Goal: Task Accomplishment & Management: Manage account settings

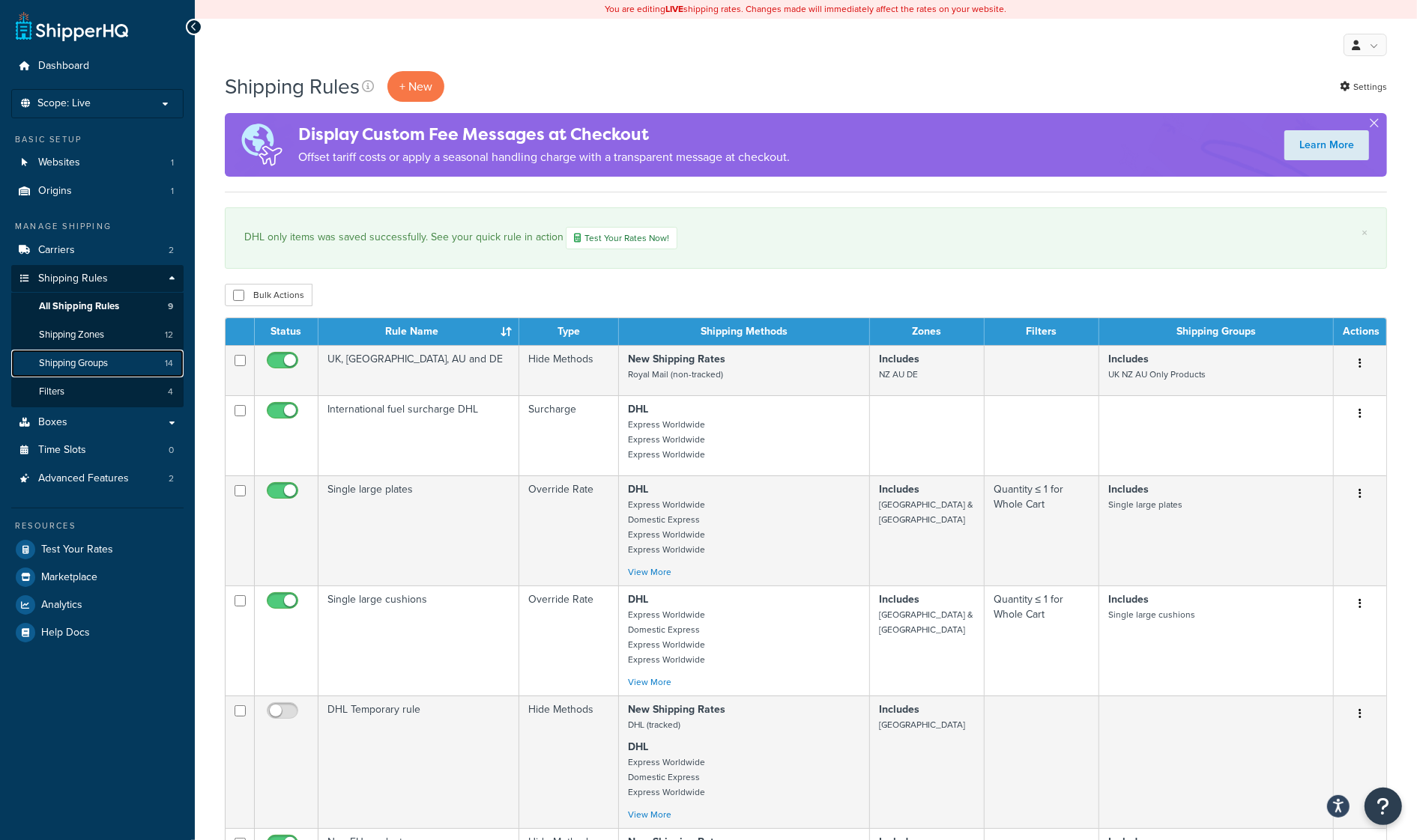
click at [93, 361] on span "Shipping Groups" at bounding box center [73, 363] width 69 height 13
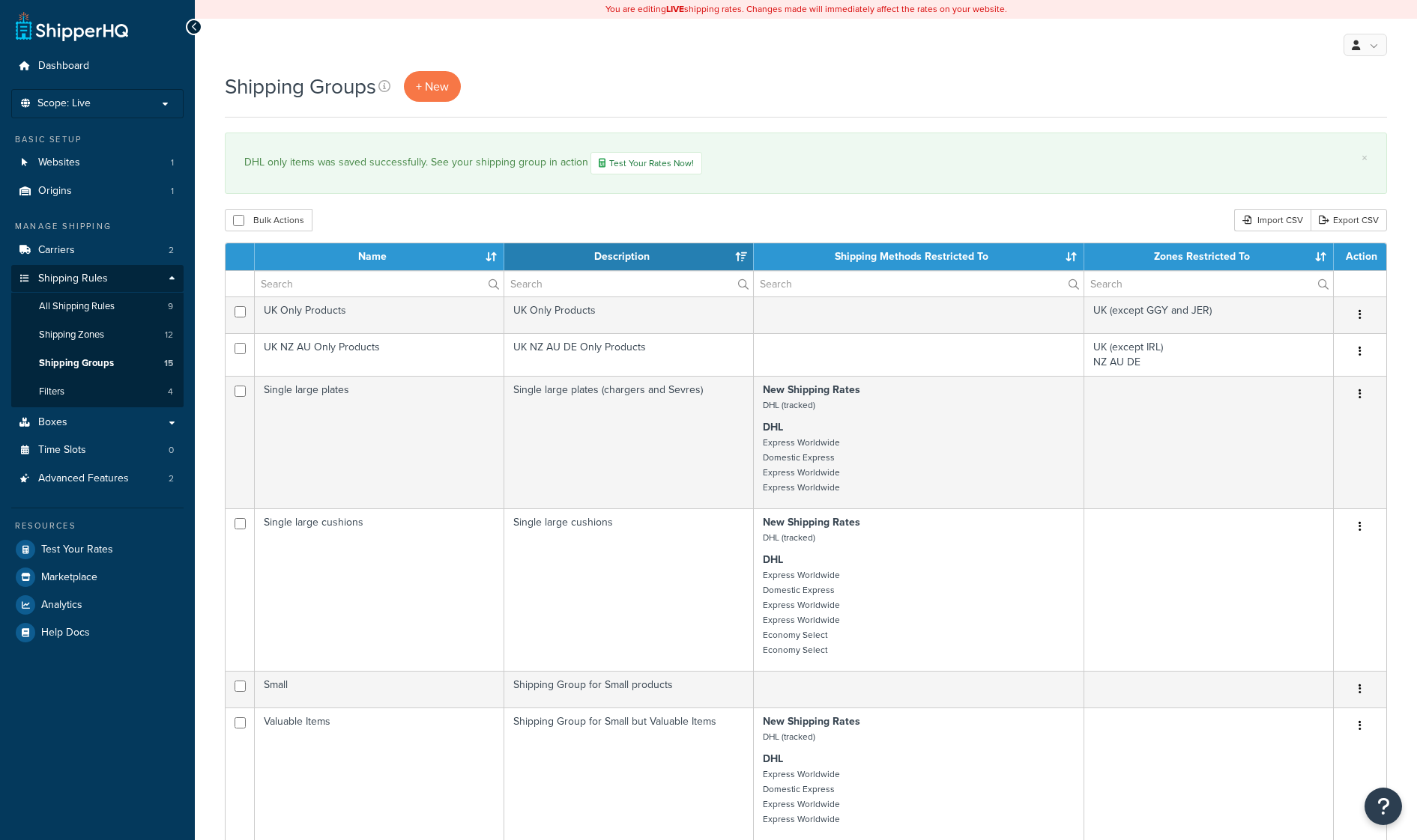
select select "15"
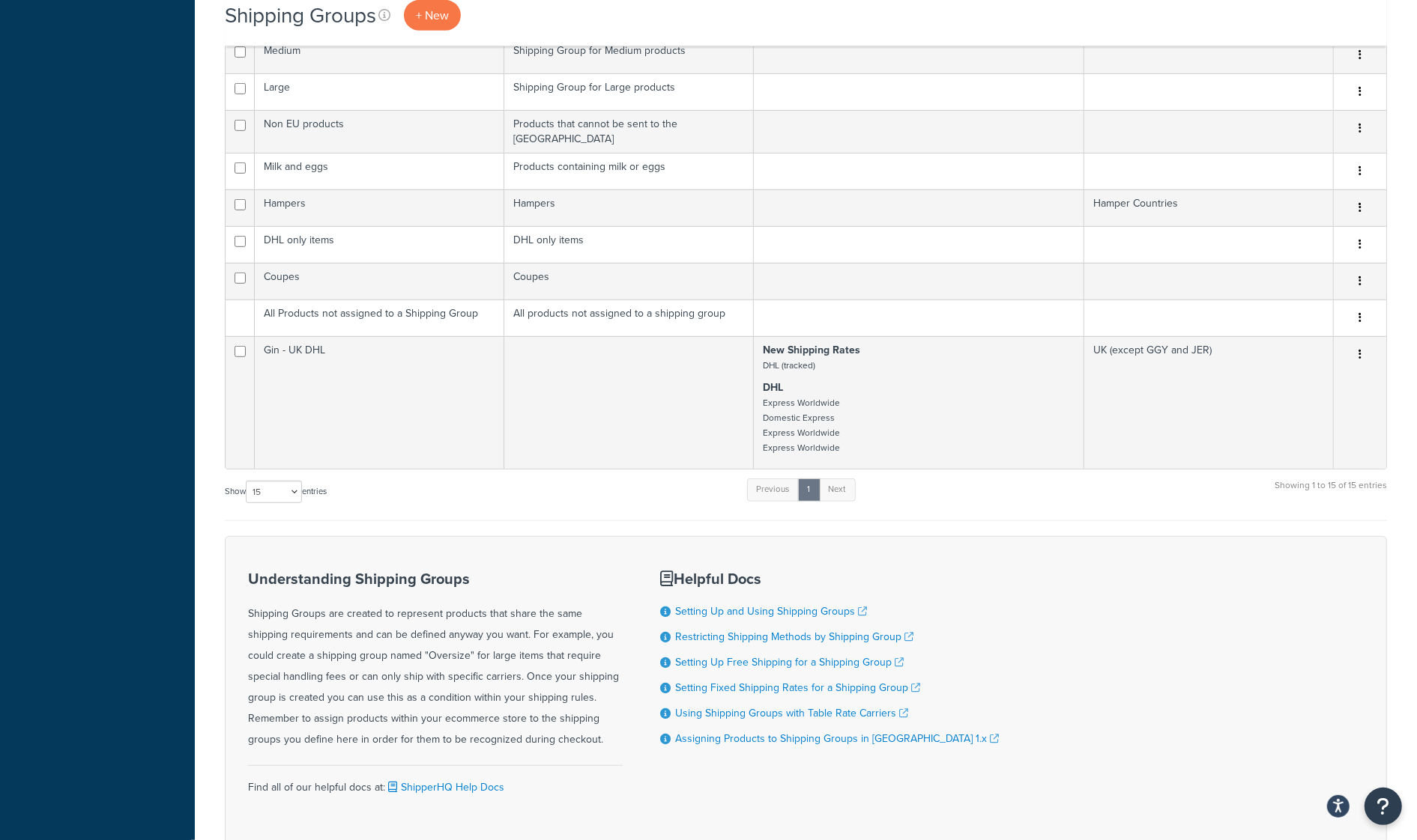
scroll to position [810, 0]
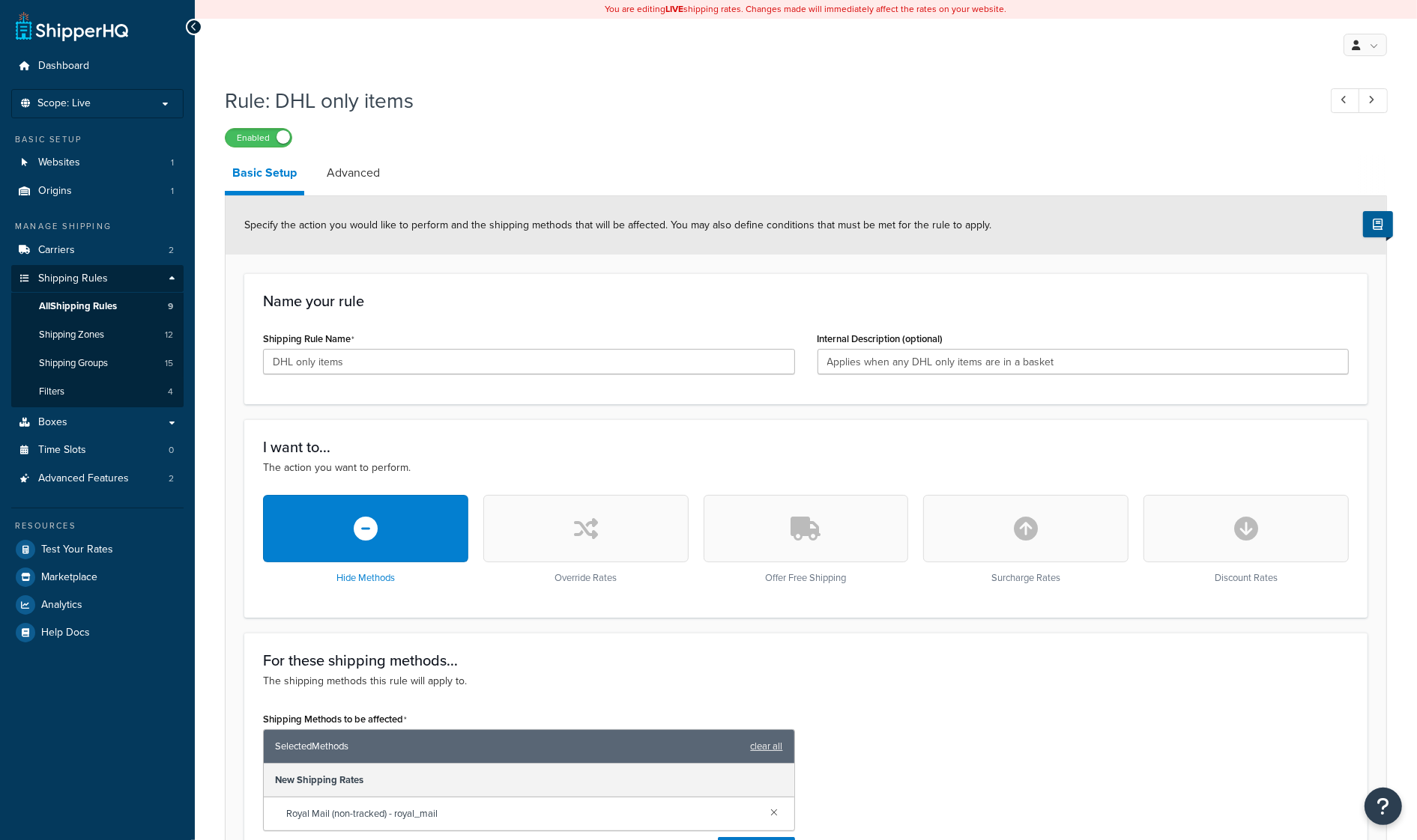
scroll to position [592, 0]
